Goal: Task Accomplishment & Management: Complete application form

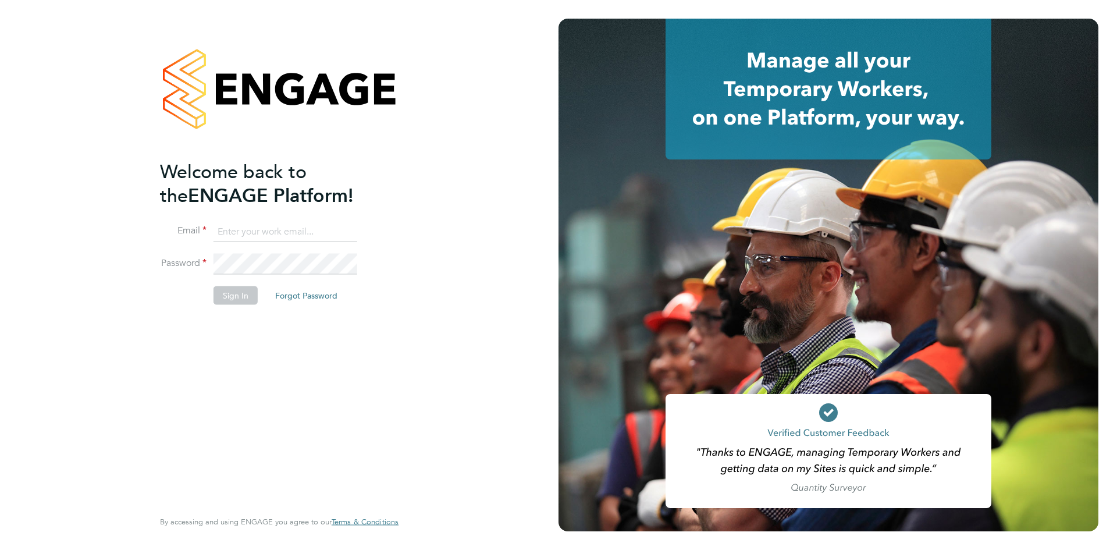
type input "[EMAIL_ADDRESS][DOMAIN_NAME]"
click at [229, 296] on button "Sign In" at bounding box center [235, 295] width 44 height 19
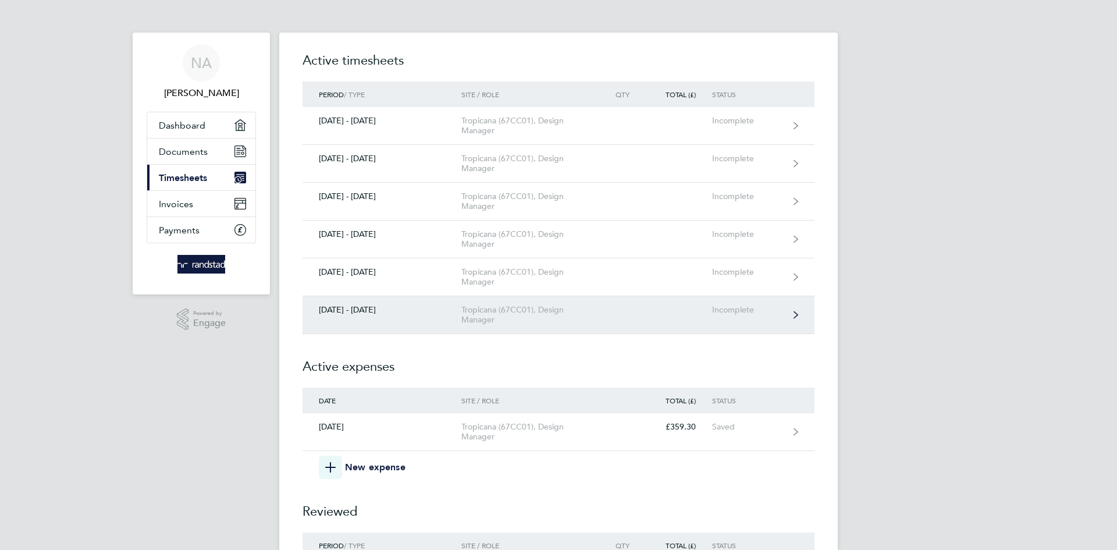
click at [371, 313] on div "[DATE] - [DATE]" at bounding box center [381, 310] width 159 height 10
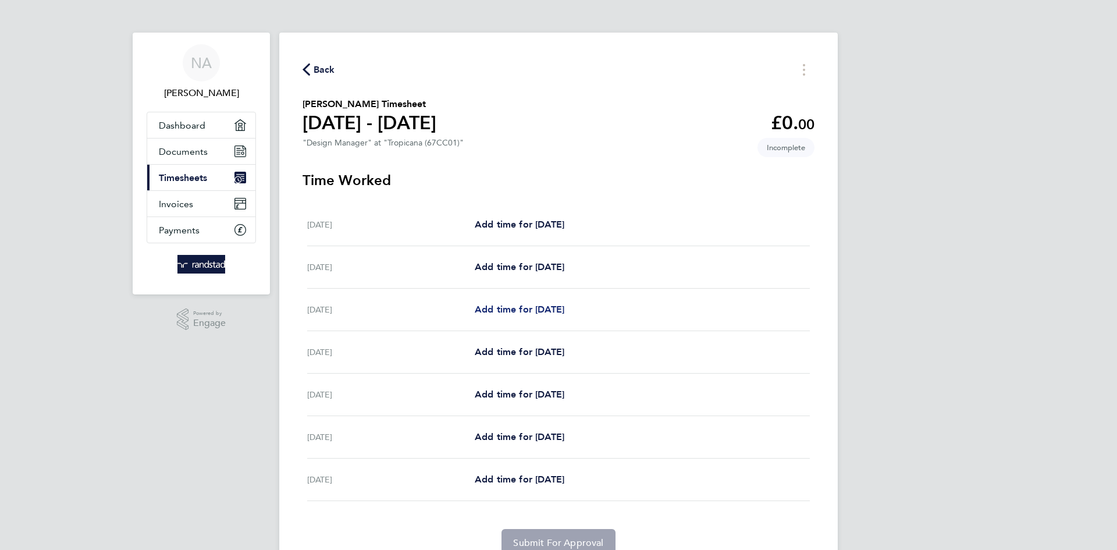
click at [544, 308] on span "Add time for [DATE]" at bounding box center [520, 309] width 90 height 11
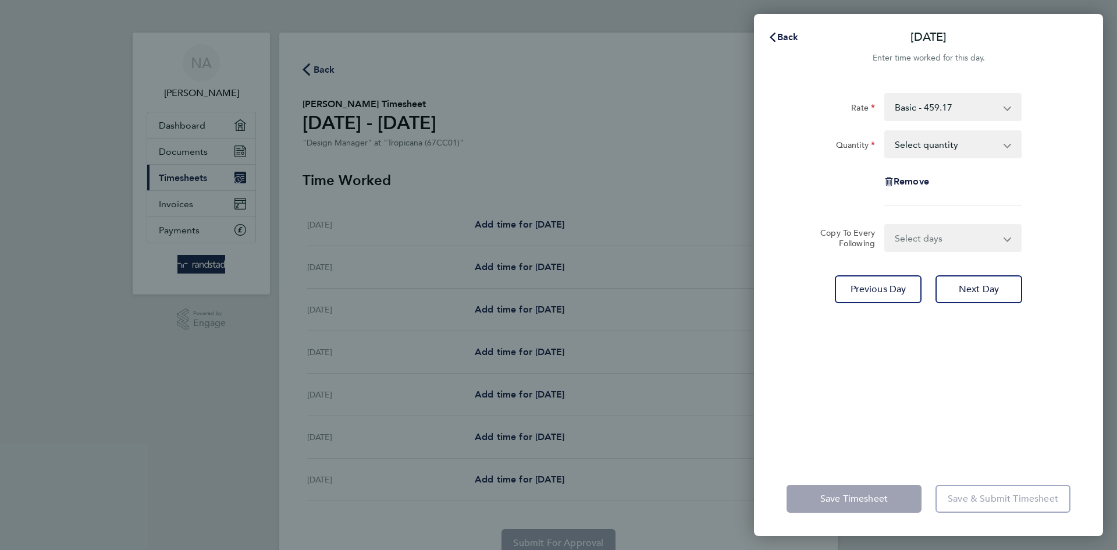
click at [1007, 145] on app-icon-cross-button at bounding box center [1013, 144] width 14 height 26
click at [1007, 146] on app-icon-cross-button at bounding box center [1013, 144] width 14 height 26
click at [1007, 145] on app-icon-cross-button at bounding box center [1013, 144] width 14 height 26
click at [959, 149] on select "Select quantity 0.5 1" at bounding box center [945, 144] width 121 height 26
select select "1"
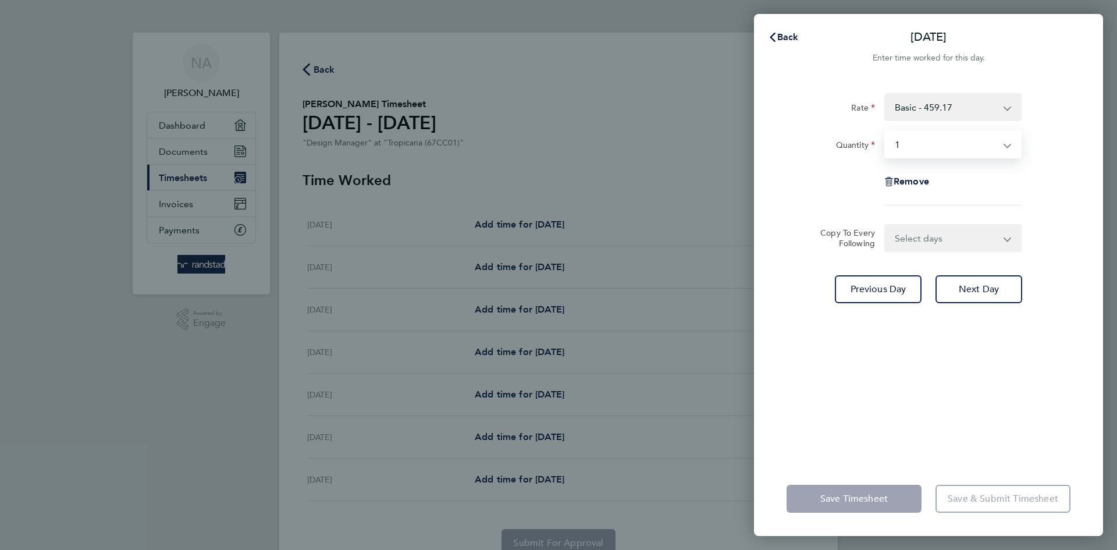
click at [885, 131] on select "Select quantity 0.5 1" at bounding box center [945, 144] width 121 height 26
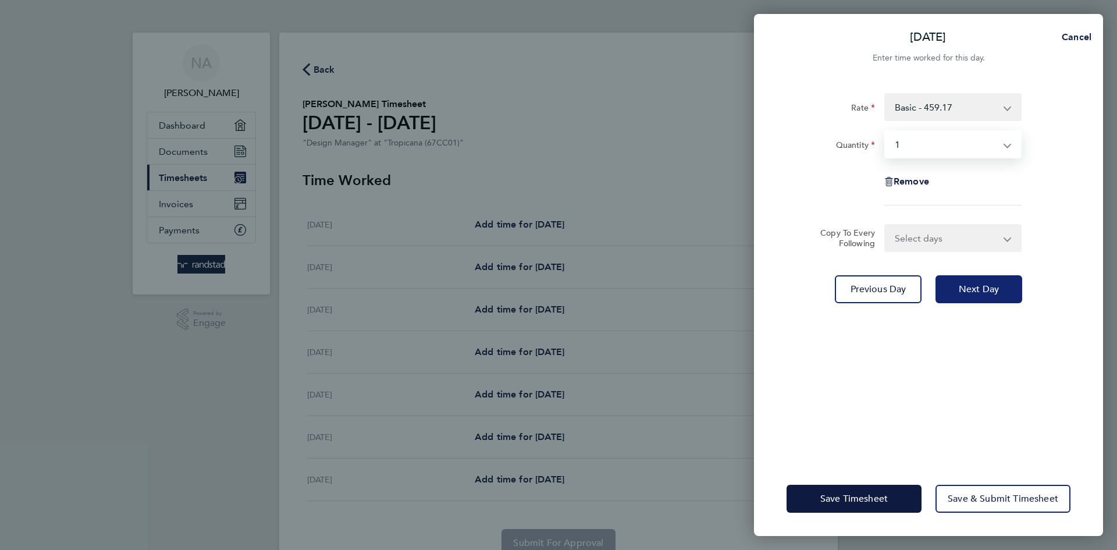
drag, startPoint x: 967, startPoint y: 298, endPoint x: 966, endPoint y: 290, distance: 8.8
click at [967, 294] on button "Next Day" at bounding box center [978, 289] width 87 height 28
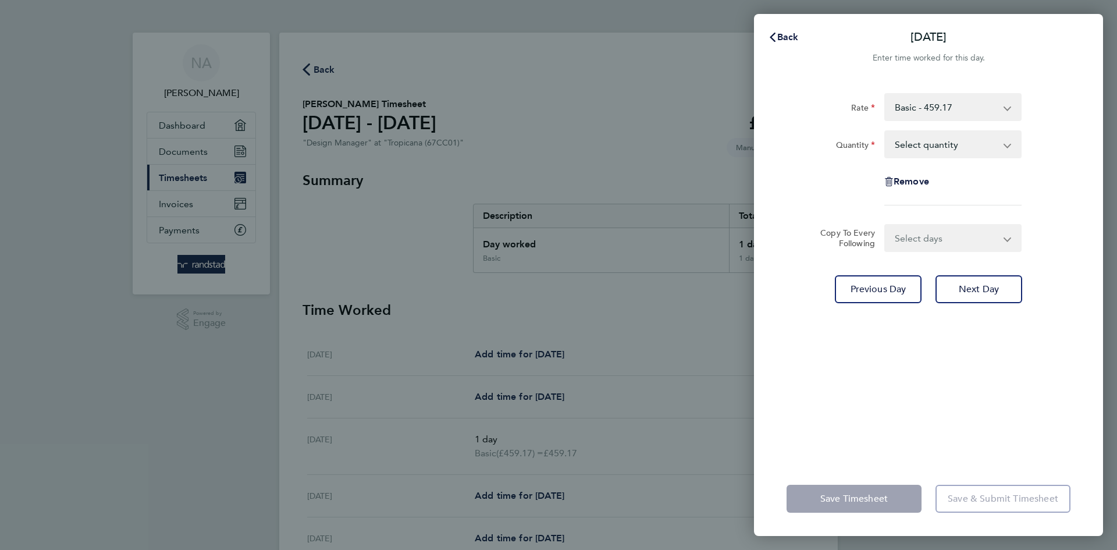
click at [946, 149] on select "Select quantity 0.5 1" at bounding box center [945, 144] width 121 height 26
select select "1"
click at [885, 131] on select "Select quantity 0.5 1" at bounding box center [945, 144] width 121 height 26
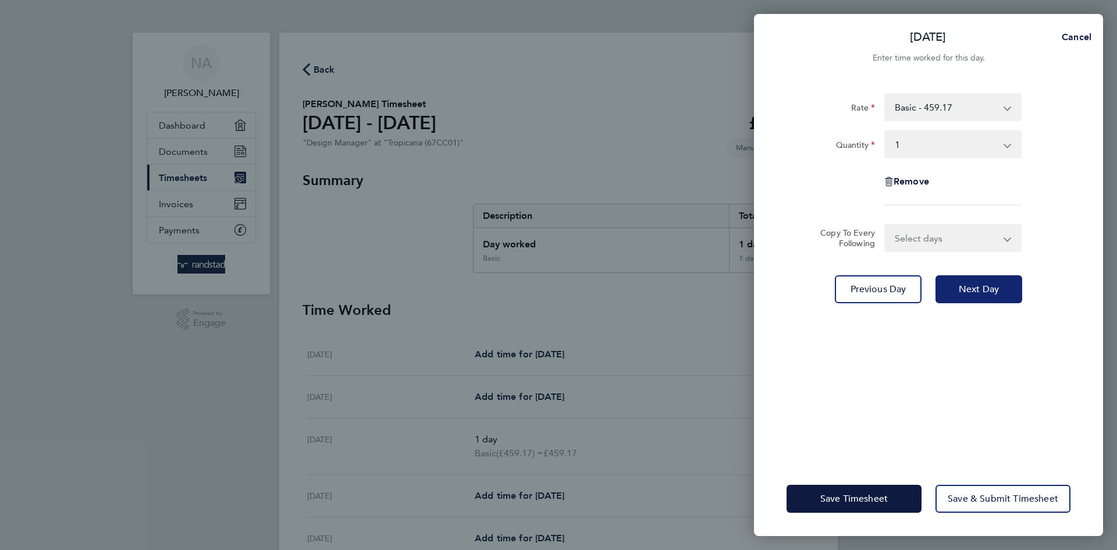
click at [967, 288] on span "Next Day" at bounding box center [979, 289] width 40 height 12
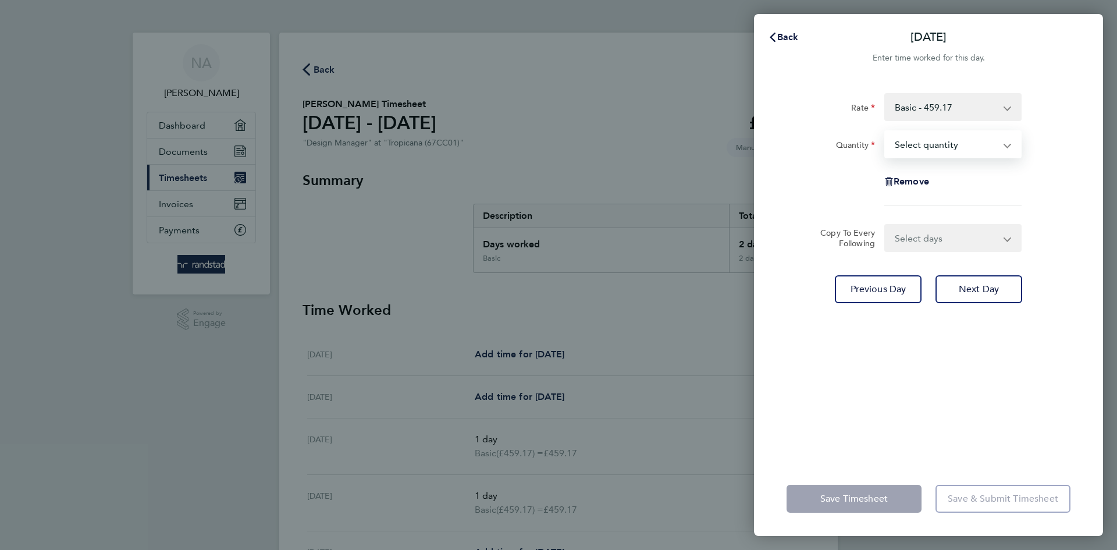
click at [919, 147] on select "Select quantity 0.5 1" at bounding box center [945, 144] width 121 height 26
select select "1"
click at [885, 131] on select "Select quantity 0.5 1" at bounding box center [945, 144] width 121 height 26
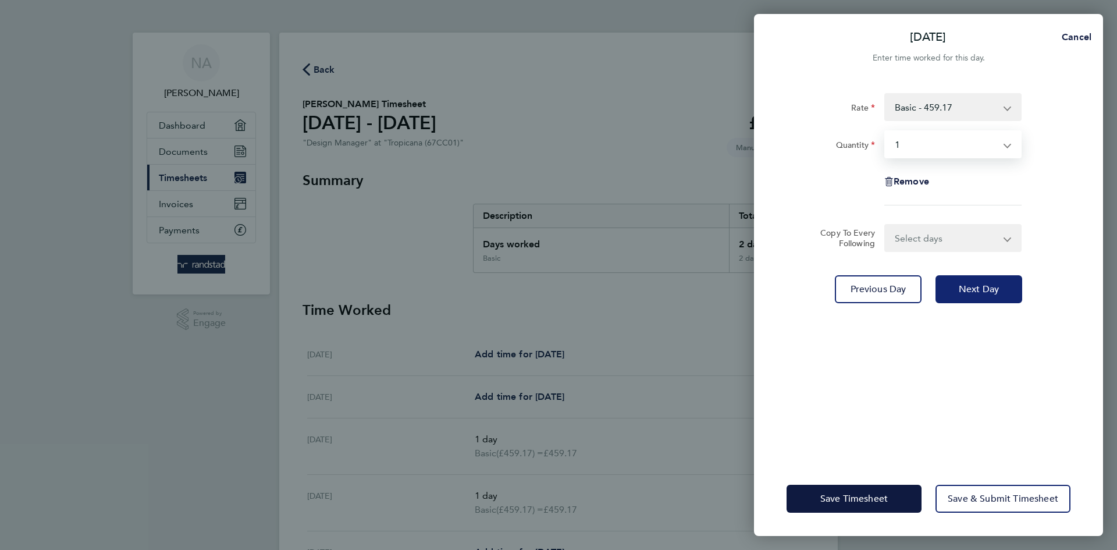
drag, startPoint x: 980, startPoint y: 294, endPoint x: 977, endPoint y: 287, distance: 7.8
click at [980, 293] on span "Next Day" at bounding box center [979, 289] width 40 height 12
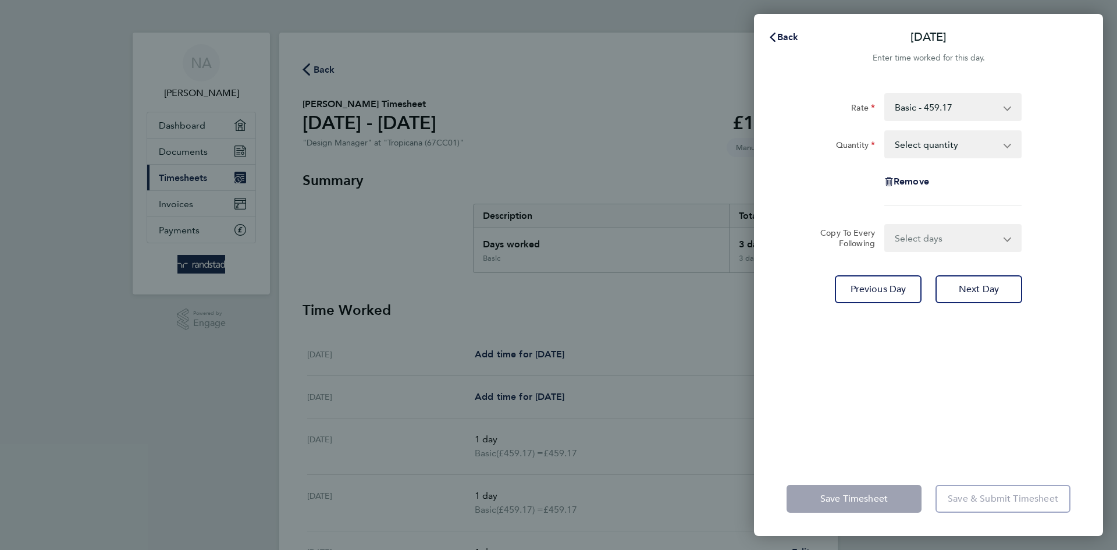
click at [912, 145] on select "Select quantity 0.5 1" at bounding box center [945, 144] width 121 height 26
select select "1"
click at [885, 131] on select "Select quantity 0.5 1" at bounding box center [945, 144] width 121 height 26
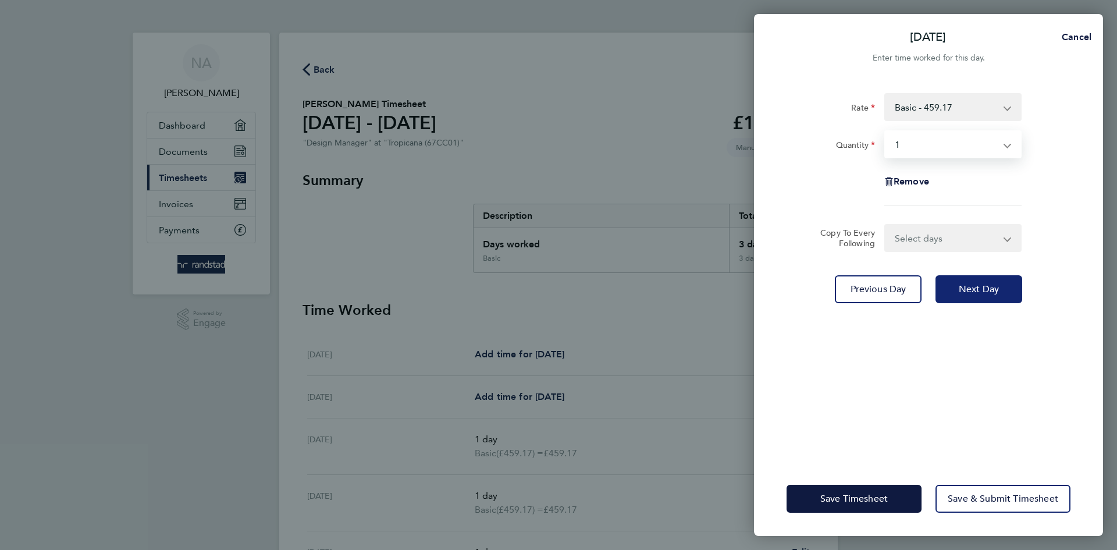
click at [963, 293] on span "Next Day" at bounding box center [979, 289] width 40 height 12
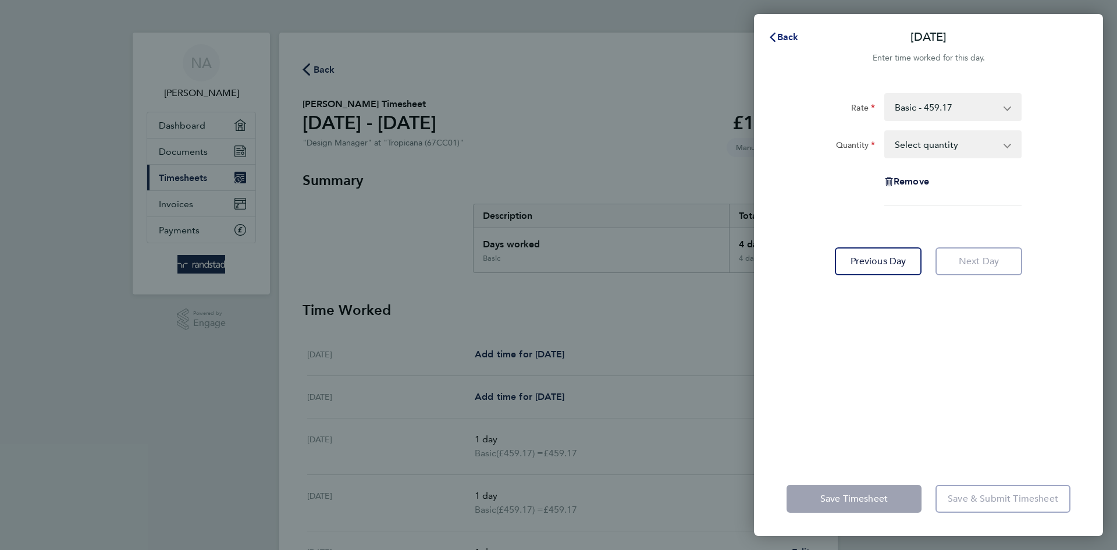
click at [773, 36] on icon "button" at bounding box center [772, 37] width 9 height 9
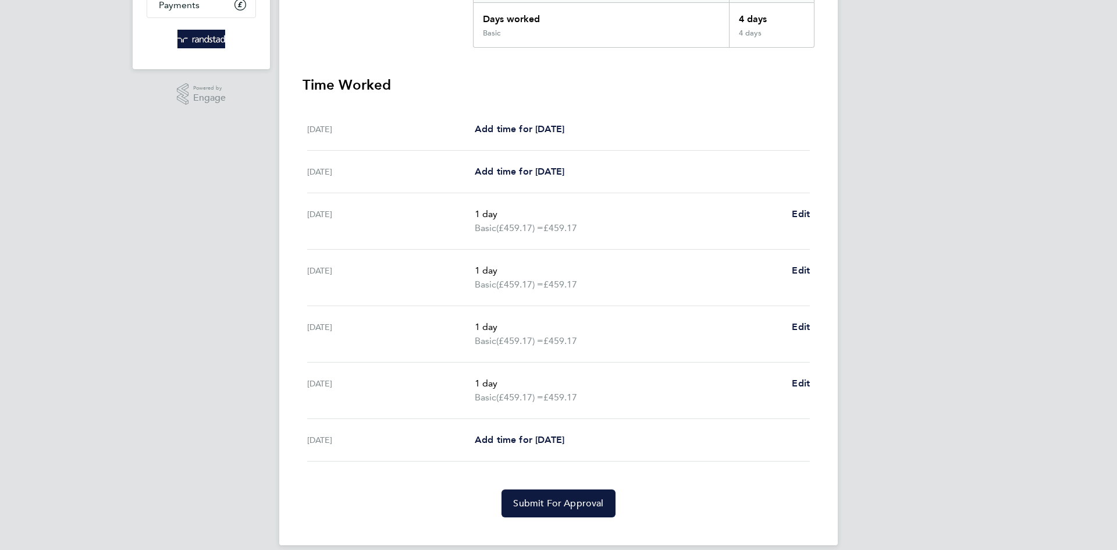
scroll to position [238, 0]
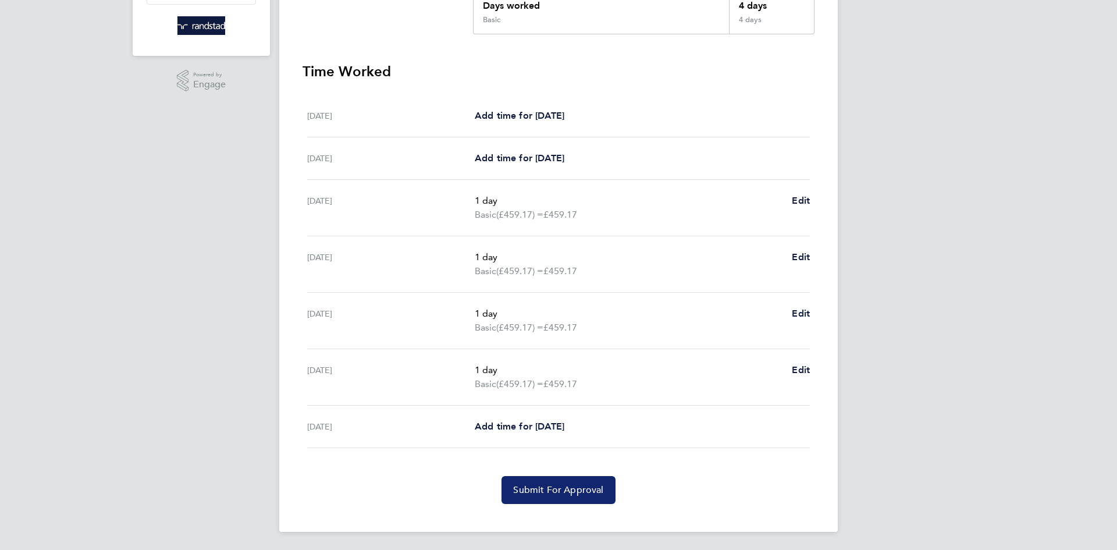
click at [561, 488] on span "Submit For Approval" at bounding box center [558, 490] width 90 height 12
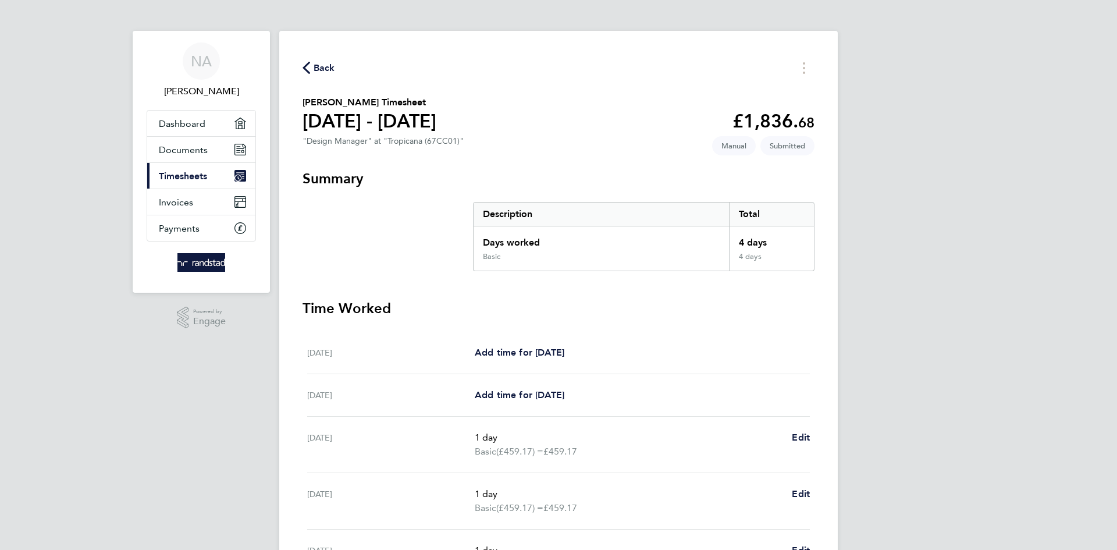
scroll to position [0, 0]
click at [305, 69] on icon "button" at bounding box center [306, 69] width 8 height 12
